Goal: Task Accomplishment & Management: Use online tool/utility

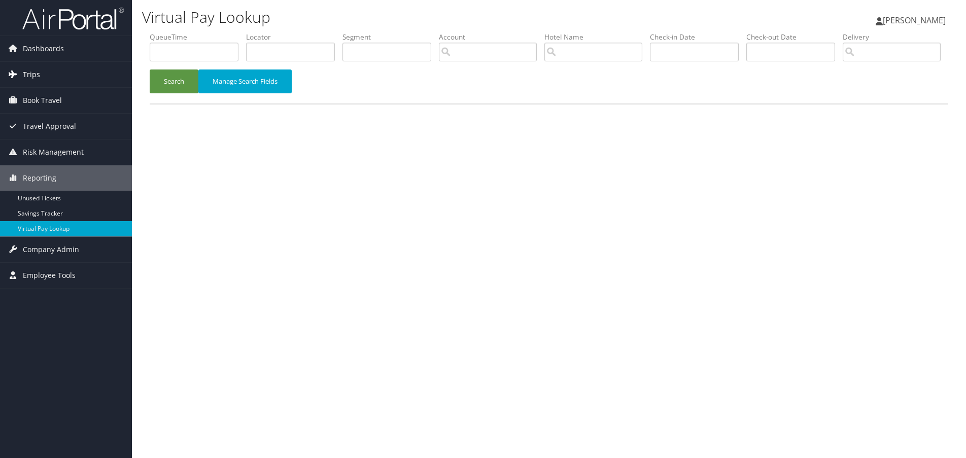
click at [38, 78] on span "Trips" at bounding box center [31, 74] width 17 height 25
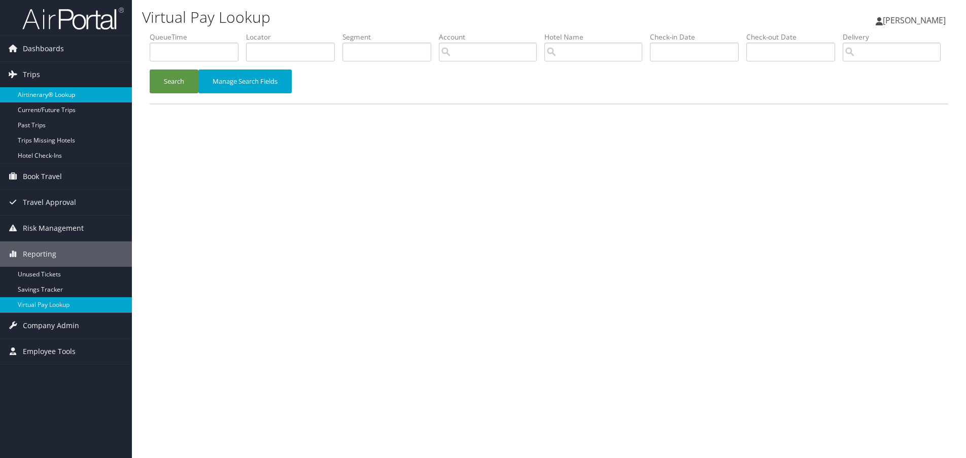
click at [41, 95] on link "Airtinerary® Lookup" at bounding box center [66, 94] width 132 height 15
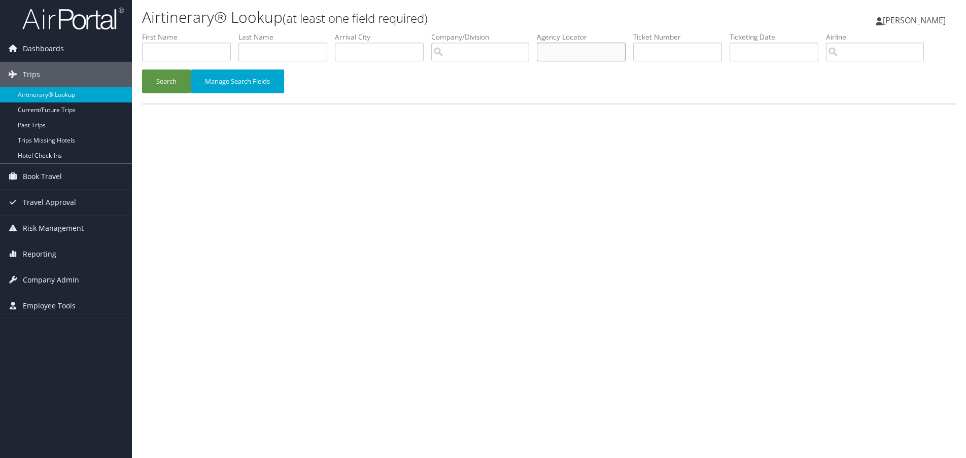
click at [591, 54] on input "text" at bounding box center [581, 52] width 89 height 19
paste input "OHRGUT"
type input "OHRGUT"
click at [171, 80] on button "Search" at bounding box center [166, 82] width 49 height 24
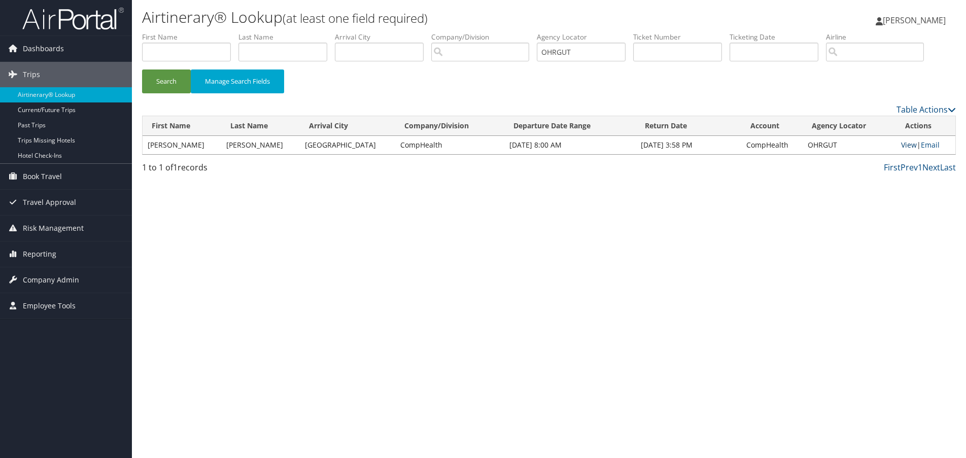
click at [902, 144] on link "View" at bounding box center [909, 145] width 16 height 10
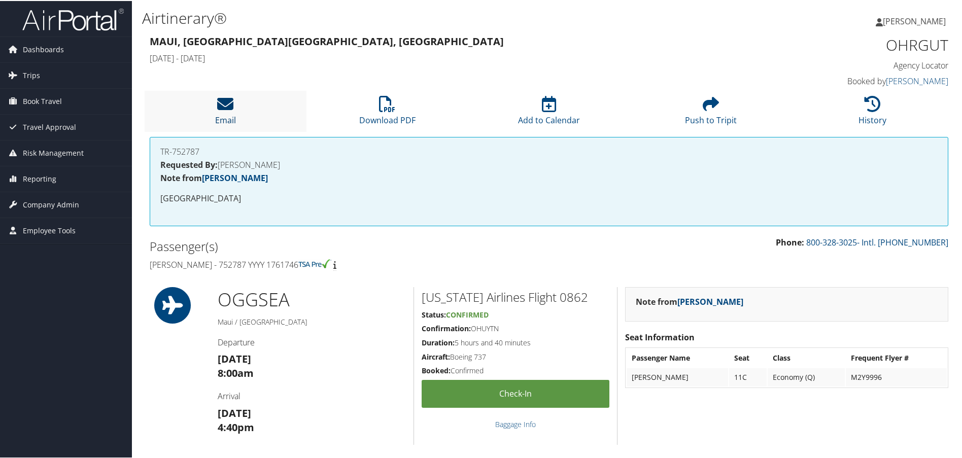
click at [230, 107] on icon at bounding box center [225, 103] width 16 height 16
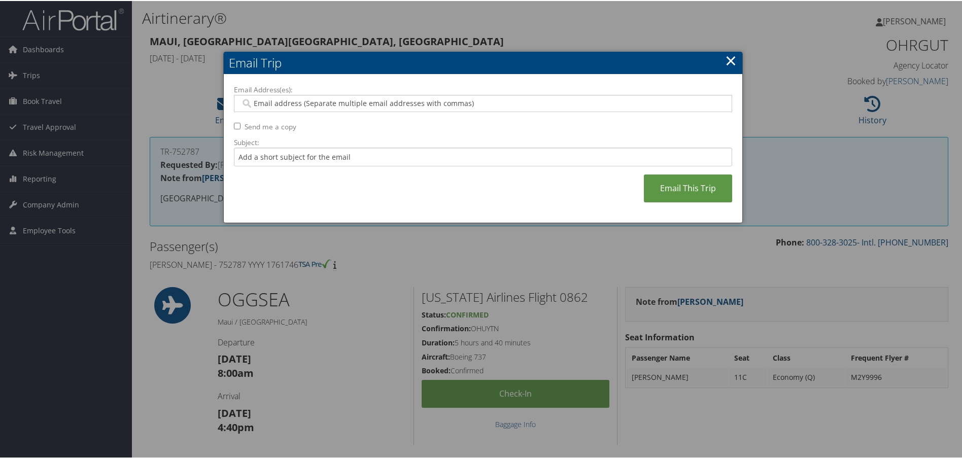
click at [340, 104] on input "Email Address(es):" at bounding box center [482, 102] width 485 height 10
type input "[PERSON_NAME]"
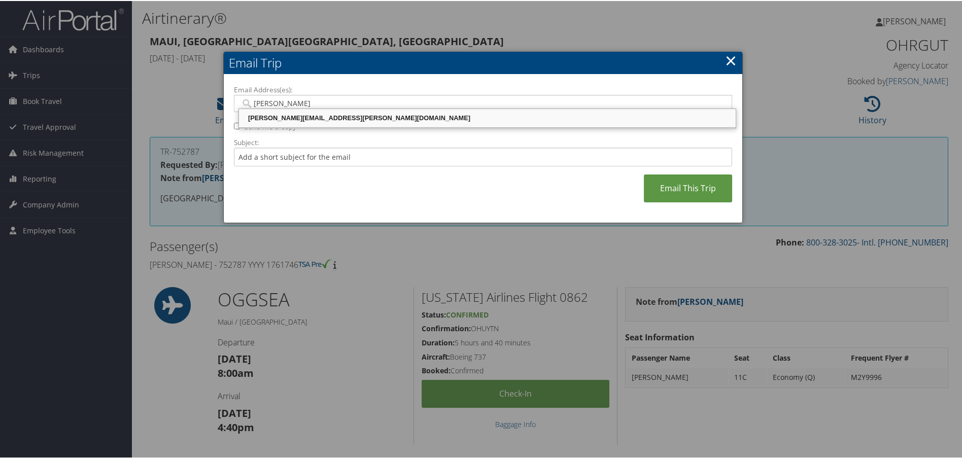
click at [341, 115] on div "[PERSON_NAME][EMAIL_ADDRESS][PERSON_NAME][DOMAIN_NAME]" at bounding box center [487, 117] width 494 height 10
type input "[PERSON_NAME][EMAIL_ADDRESS][PERSON_NAME][DOMAIN_NAME]"
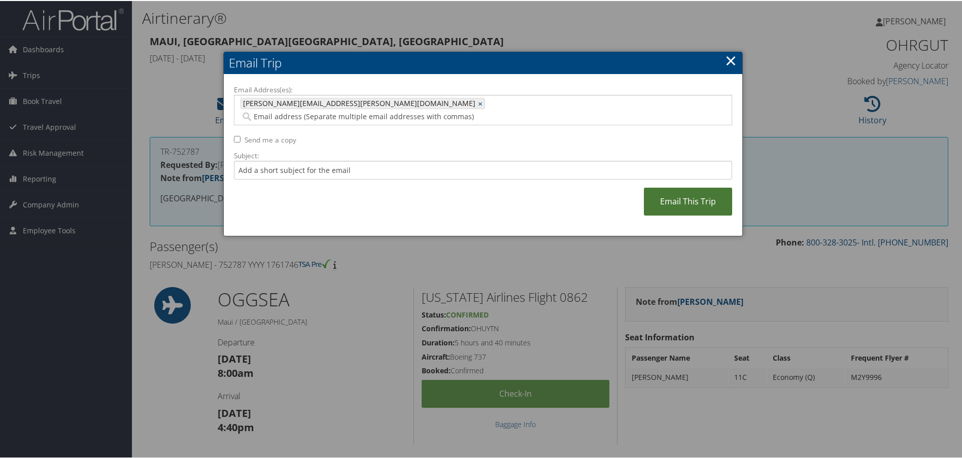
click at [704, 195] on link "Email This Trip" at bounding box center [688, 201] width 88 height 28
